Goal: Transaction & Acquisition: Book appointment/travel/reservation

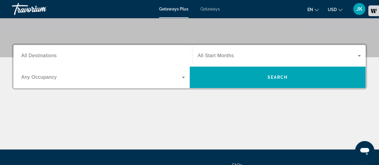
scroll to position [124, 0]
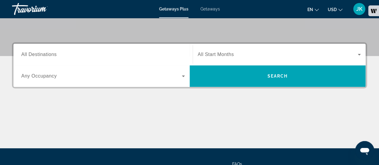
click at [128, 56] on input "Destination All Destinations" at bounding box center [103, 54] width 164 height 7
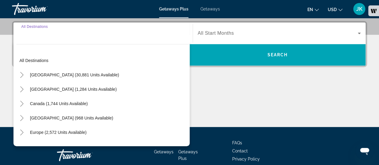
scroll to position [146, 0]
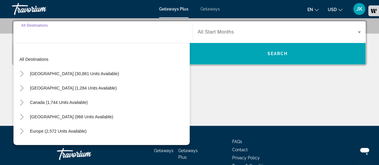
click at [126, 128] on div "Europe (2,572 units available)" at bounding box center [102, 131] width 173 height 14
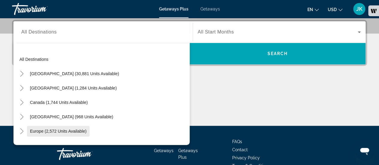
click at [81, 128] on span "Search widget" at bounding box center [58, 131] width 63 height 14
type input "**********"
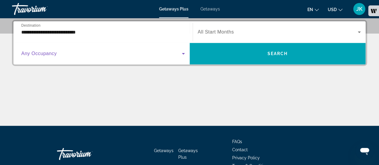
click at [159, 55] on span "Search widget" at bounding box center [101, 53] width 161 height 7
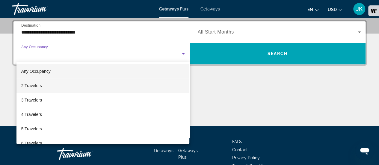
click at [136, 83] on mat-option "2 Travelers" at bounding box center [102, 86] width 173 height 14
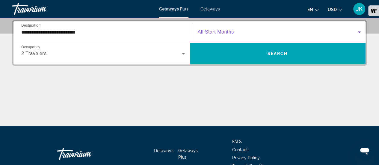
click at [235, 30] on span "Search widget" at bounding box center [278, 31] width 160 height 7
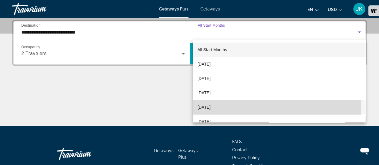
click at [231, 105] on mat-option "[DATE]" at bounding box center [279, 107] width 173 height 14
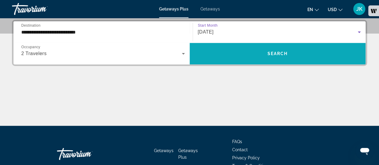
click at [247, 54] on span "Search widget" at bounding box center [278, 53] width 176 height 14
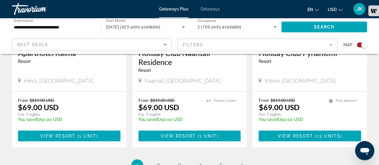
scroll to position [972, 0]
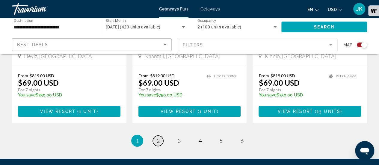
click at [157, 138] on span "2" at bounding box center [158, 141] width 3 height 7
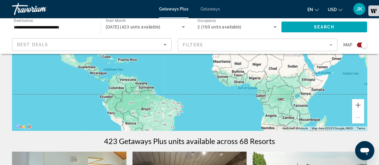
scroll to position [102, 0]
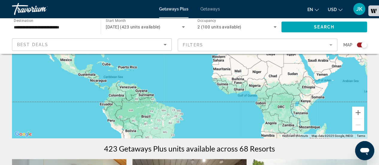
click at [379, 34] on div "**********" at bounding box center [189, 36] width 379 height 36
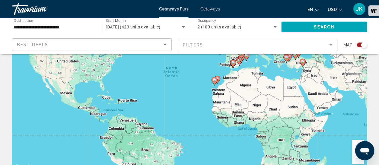
scroll to position [64, 0]
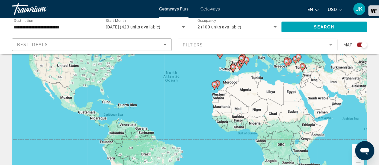
click at [363, 45] on div "Search widget" at bounding box center [364, 45] width 6 height 6
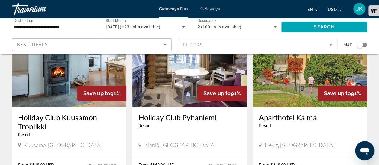
click at [363, 45] on div "Search widget" at bounding box center [362, 45] width 10 height 5
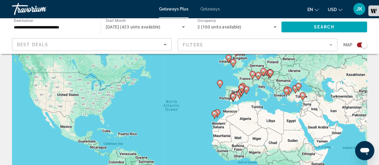
scroll to position [32, 0]
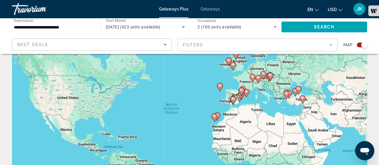
click at [232, 92] on div "To activate drag with keyboard, press Alt + Enter. Once in keyboard drag state,…" at bounding box center [189, 118] width 355 height 180
click at [297, 48] on mat-form-field "Filters" at bounding box center [258, 45] width 160 height 13
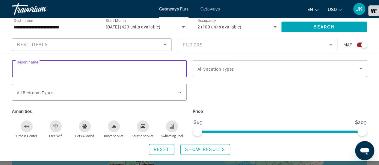
click at [139, 65] on input "Resort name" at bounding box center [99, 68] width 165 height 7
click at [133, 92] on span "Search widget" at bounding box center [98, 92] width 162 height 7
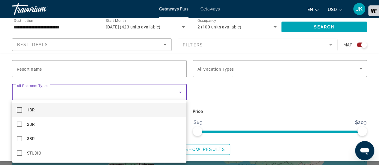
click at [138, 110] on mat-option "1BR" at bounding box center [99, 110] width 174 height 14
click at [251, 74] on div at bounding box center [189, 82] width 379 height 165
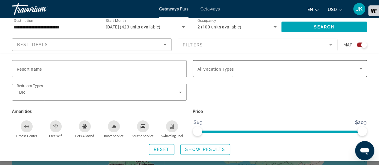
click at [298, 75] on div "Search widget" at bounding box center [279, 68] width 165 height 17
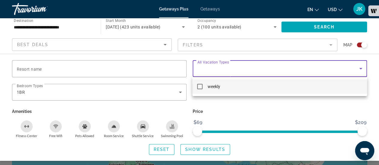
click at [190, 35] on div at bounding box center [189, 82] width 379 height 165
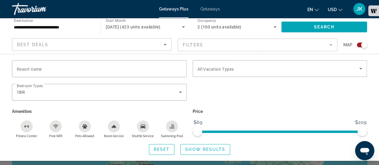
click at [193, 43] on mat-form-field "Filters" at bounding box center [258, 45] width 160 height 13
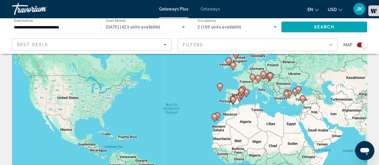
click at [193, 43] on mat-form-field "Filters" at bounding box center [258, 45] width 160 height 13
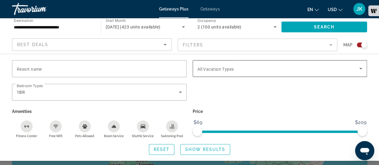
click at [210, 67] on span "All Vacation Types" at bounding box center [215, 69] width 37 height 5
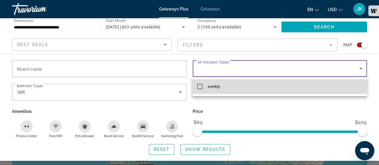
click at [202, 86] on mat-pseudo-checkbox at bounding box center [199, 86] width 5 height 5
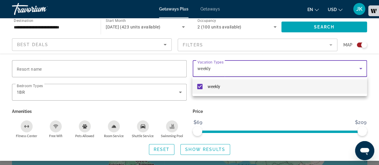
drag, startPoint x: 283, startPoint y: 119, endPoint x: 334, endPoint y: 127, distance: 51.5
click at [334, 127] on div at bounding box center [189, 82] width 379 height 165
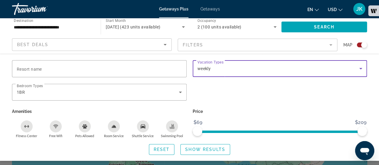
click at [241, 68] on div "weekly" at bounding box center [278, 68] width 162 height 7
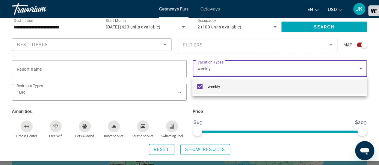
click at [199, 89] on mat-option "weekly" at bounding box center [279, 86] width 174 height 14
click at [228, 109] on div at bounding box center [189, 82] width 379 height 165
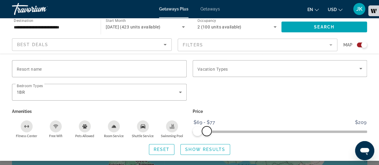
drag, startPoint x: 364, startPoint y: 129, endPoint x: 207, endPoint y: 141, distance: 158.0
click at [207, 141] on div "Resort name Vacation Types All Vacation Types Bedroom Types All Bedroom Types 1…" at bounding box center [189, 107] width 379 height 95
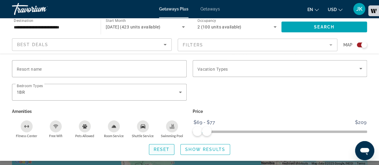
click at [167, 150] on span "Reset" at bounding box center [162, 149] width 16 height 5
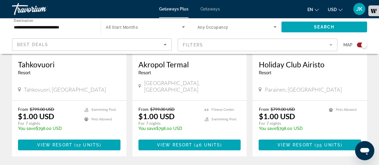
scroll to position [940, 0]
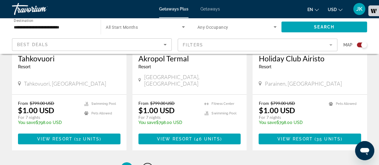
click at [146, 165] on span "2" at bounding box center [147, 168] width 3 height 7
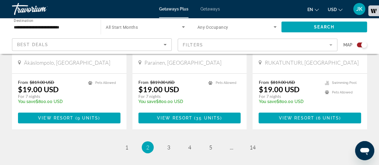
scroll to position [967, 0]
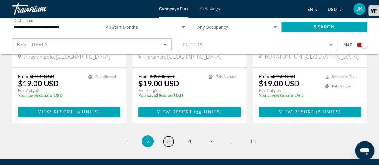
click at [170, 138] on span "3" at bounding box center [168, 141] width 3 height 7
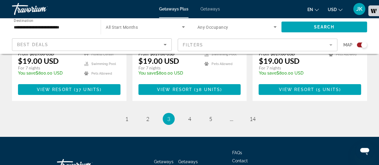
scroll to position [1016, 0]
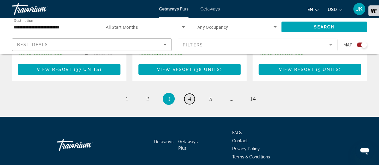
click at [191, 94] on link "page 4" at bounding box center [189, 99] width 10 height 10
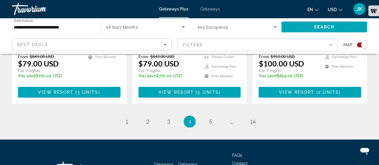
scroll to position [996, 0]
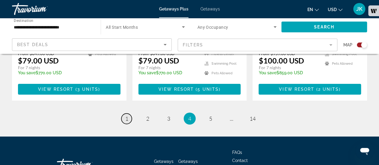
click at [131, 114] on link "page 1" at bounding box center [126, 119] width 10 height 10
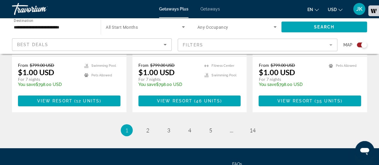
scroll to position [984, 0]
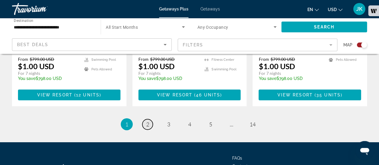
click at [149, 121] on span "2" at bounding box center [147, 124] width 3 height 7
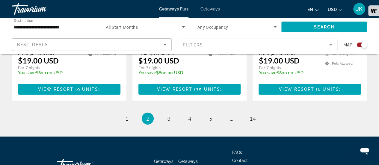
scroll to position [1016, 0]
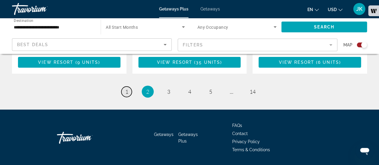
click at [129, 87] on link "page 1" at bounding box center [126, 92] width 10 height 10
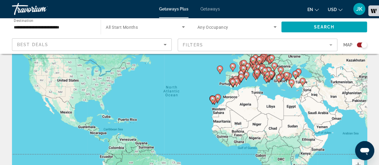
scroll to position [23, 0]
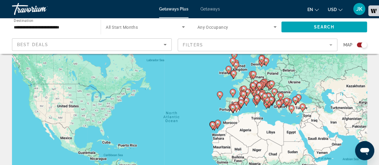
click at [235, 100] on div "To activate drag with keyboard, press Alt + Enter. Once in keyboard drag state,…" at bounding box center [189, 127] width 355 height 180
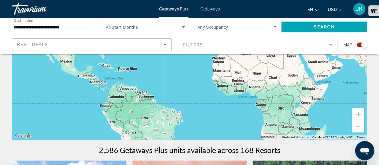
scroll to position [123, 0]
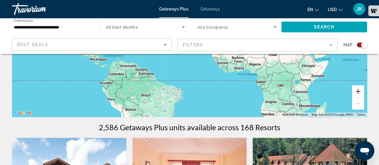
click at [355, 91] on button "Zoom in" at bounding box center [358, 91] width 12 height 12
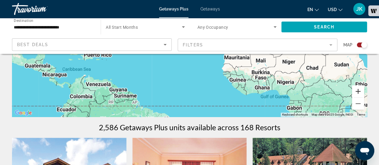
click at [355, 91] on button "Zoom in" at bounding box center [358, 91] width 12 height 12
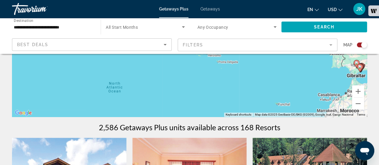
drag, startPoint x: 284, startPoint y: 77, endPoint x: 282, endPoint y: 177, distance: 100.1
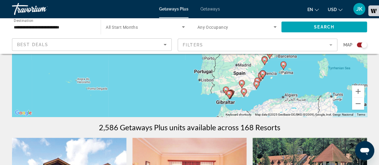
drag, startPoint x: 312, startPoint y: 79, endPoint x: 190, endPoint y: 79, distance: 121.6
click at [190, 79] on div "To activate drag with keyboard, press Alt + Enter. Once in keyboard drag state,…" at bounding box center [189, 27] width 355 height 180
click at [244, 75] on div "To activate drag with keyboard, press Alt + Enter. Once in keyboard drag state,…" at bounding box center [189, 27] width 355 height 180
click at [257, 85] on image "Main content" at bounding box center [257, 84] width 4 height 4
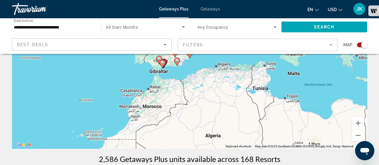
scroll to position [89, 0]
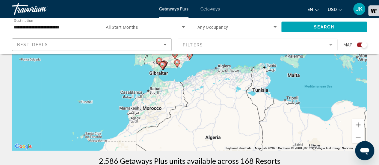
click at [356, 123] on button "Zoom in" at bounding box center [358, 125] width 12 height 12
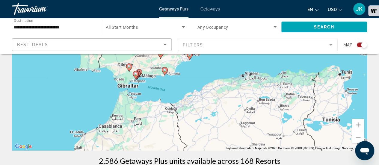
click at [141, 73] on icon "Main content" at bounding box center [139, 73] width 6 height 8
type input "**********"
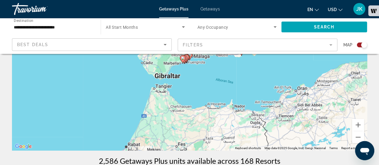
click at [186, 57] on icon "Main content" at bounding box center [183, 59] width 5 height 8
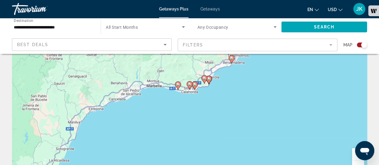
scroll to position [42, 0]
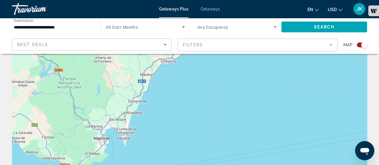
drag, startPoint x: 192, startPoint y: 143, endPoint x: 266, endPoint y: 73, distance: 101.3
click at [266, 73] on div "To activate drag with keyboard, press Alt + Enter. Once in keyboard drag state,…" at bounding box center [189, 108] width 355 height 180
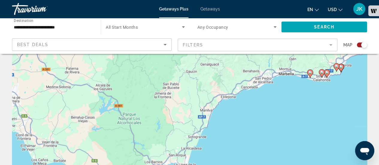
drag, startPoint x: 186, startPoint y: 150, endPoint x: 254, endPoint y: 178, distance: 73.8
click at [254, 123] on html "**********" at bounding box center [189, 40] width 379 height 165
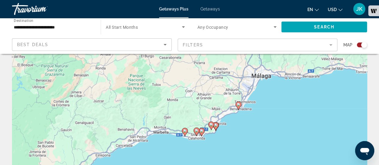
drag, startPoint x: 275, startPoint y: 96, endPoint x: 148, endPoint y: 156, distance: 140.5
click at [148, 156] on div "To activate drag with keyboard, press Alt + Enter. Once in keyboard drag state,…" at bounding box center [189, 108] width 355 height 180
click at [239, 105] on image "Main content" at bounding box center [239, 105] width 4 height 4
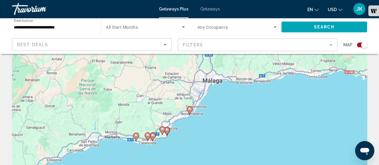
scroll to position [39, 0]
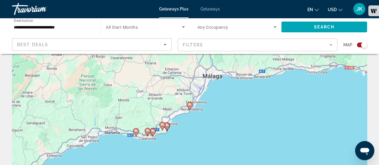
click at [189, 105] on image "Main content" at bounding box center [190, 105] width 4 height 4
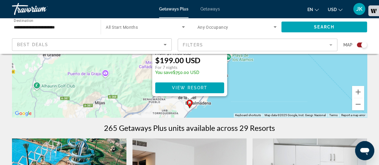
scroll to position [134, 0]
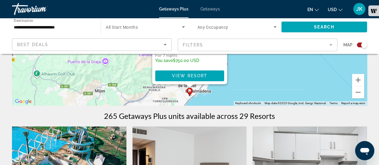
click at [262, 74] on div "To activate drag with keyboard, press Alt + Enter. Once in keyboard drag state,…" at bounding box center [189, 16] width 355 height 180
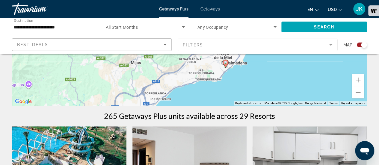
drag, startPoint x: 214, startPoint y: 85, endPoint x: 253, endPoint y: 55, distance: 49.1
click at [253, 55] on div "To activate drag with keyboard, press Alt + Enter. Once in keyboard drag state,…" at bounding box center [189, 16] width 355 height 180
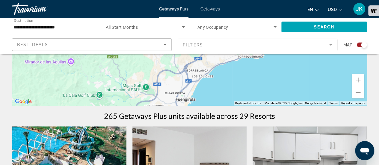
drag, startPoint x: 251, startPoint y: 83, endPoint x: 298, endPoint y: 57, distance: 53.3
click at [298, 57] on div "To activate drag with keyboard, press Alt + Enter. Once in keyboard drag state,…" at bounding box center [189, 16] width 355 height 180
click at [356, 93] on button "Zoom out" at bounding box center [358, 92] width 12 height 12
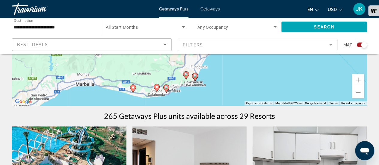
drag, startPoint x: 225, startPoint y: 85, endPoint x: 237, endPoint y: 95, distance: 15.5
click at [237, 95] on div "To activate drag with keyboard, press Alt + Enter. Once in keyboard drag state,…" at bounding box center [189, 16] width 355 height 180
click at [195, 77] on icon "Main content" at bounding box center [194, 77] width 5 height 8
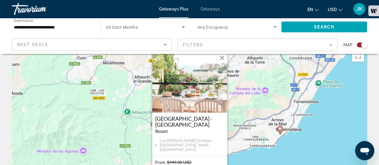
scroll to position [0, 0]
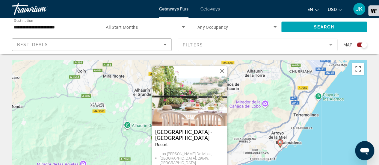
click at [222, 73] on button "Close" at bounding box center [222, 71] width 9 height 9
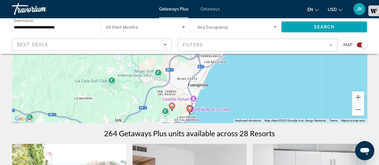
scroll to position [118, 0]
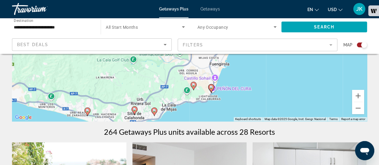
drag, startPoint x: 259, startPoint y: 82, endPoint x: 287, endPoint y: 56, distance: 38.2
click at [287, 56] on div "To activate drag with keyboard, press Alt + Enter. Once in keyboard drag state,…" at bounding box center [189, 32] width 355 height 180
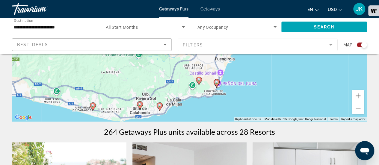
click at [161, 107] on image "Main content" at bounding box center [160, 106] width 4 height 4
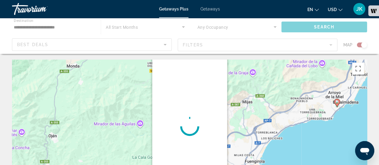
scroll to position [0, 0]
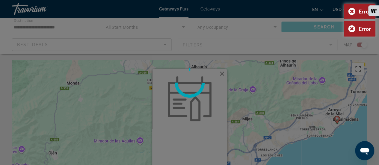
click at [223, 75] on div at bounding box center [189, 82] width 379 height 165
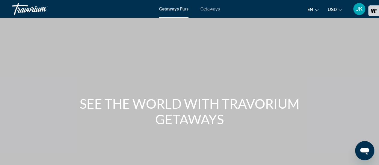
click at [185, 160] on div "Main content" at bounding box center [189, 90] width 379 height 180
